Goal: Navigation & Orientation: Go to known website

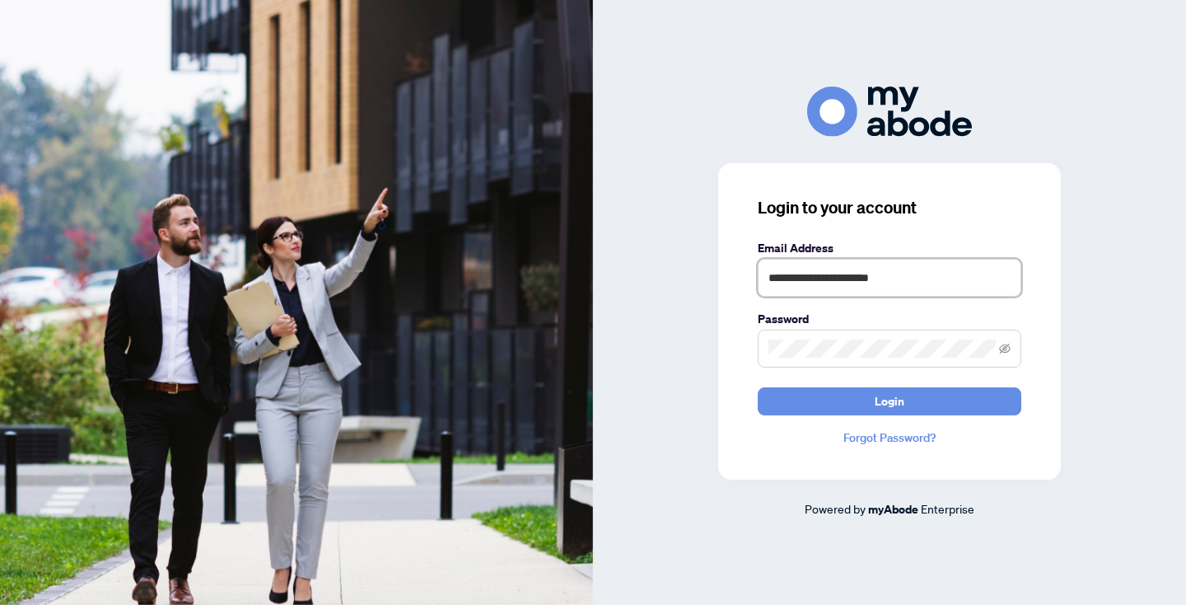
click at [952, 269] on input "**********" at bounding box center [890, 278] width 264 height 38
type input "**********"
click at [919, 409] on button "Login" at bounding box center [890, 401] width 264 height 28
